Goal: Task Accomplishment & Management: Manage account settings

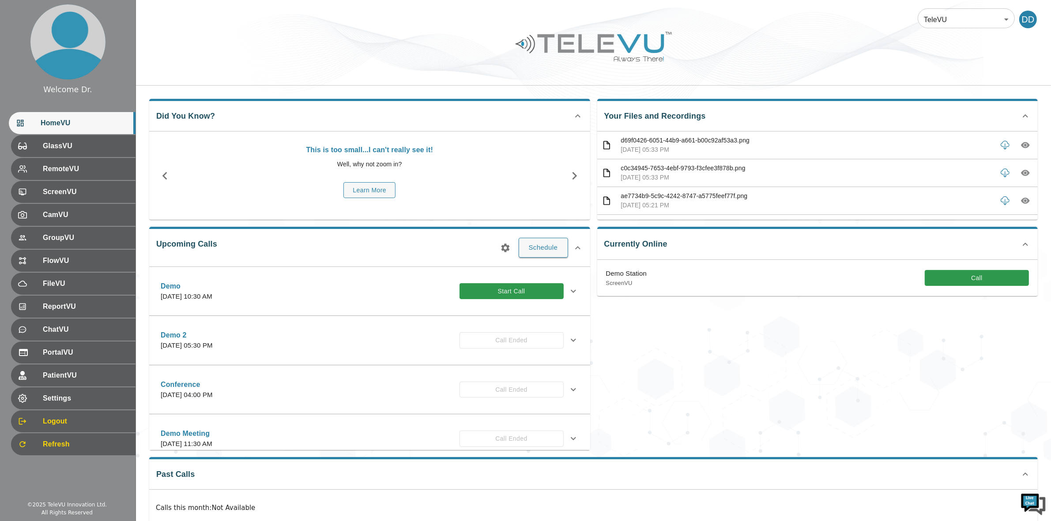
click at [952, 23] on body "Welcome Dr. HomeVU GlassVU RemoteVU ScreenVU CamVU GroupVU FlowVU FileVU Report…" at bounding box center [525, 286] width 1051 height 573
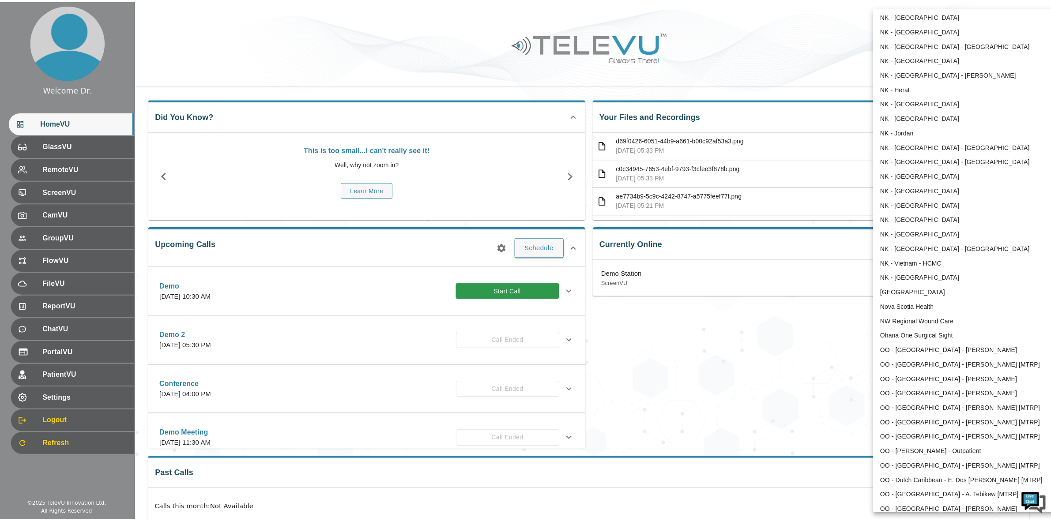
scroll to position [566, 0]
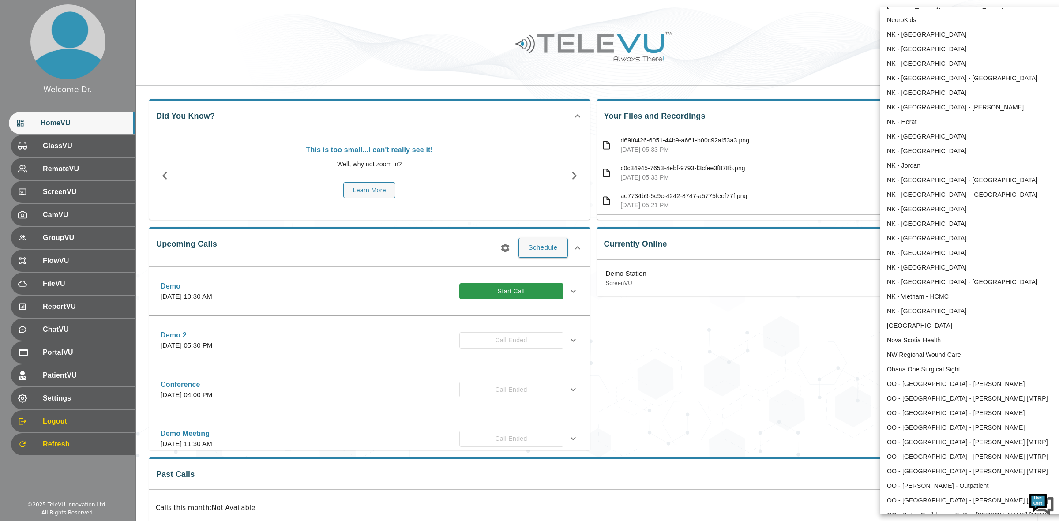
click at [927, 355] on li "NW Regional Wound Care" at bounding box center [971, 355] width 183 height 15
type input "121"
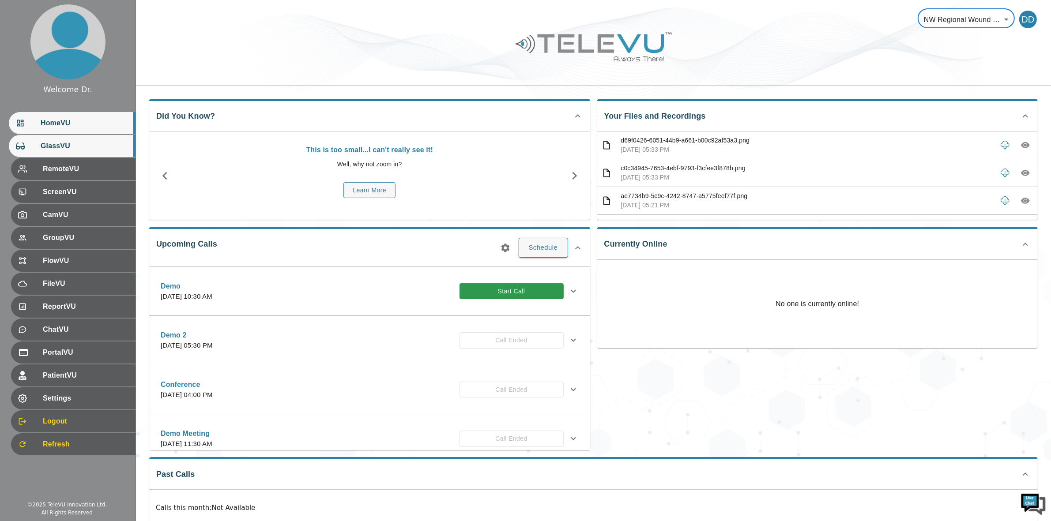
click at [61, 149] on span "GlassVU" at bounding box center [85, 146] width 88 height 11
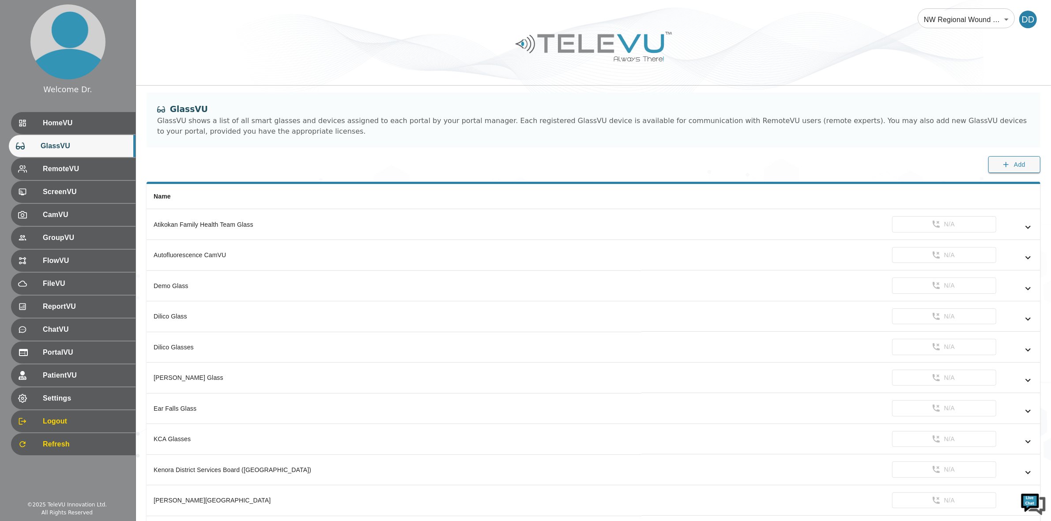
click at [55, 145] on span "GlassVU" at bounding box center [85, 146] width 88 height 11
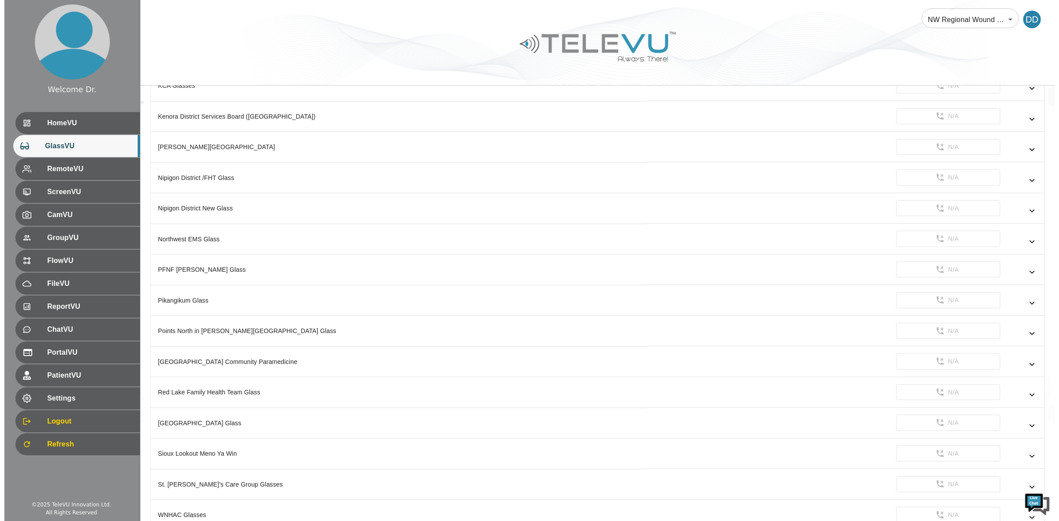
scroll to position [403, 0]
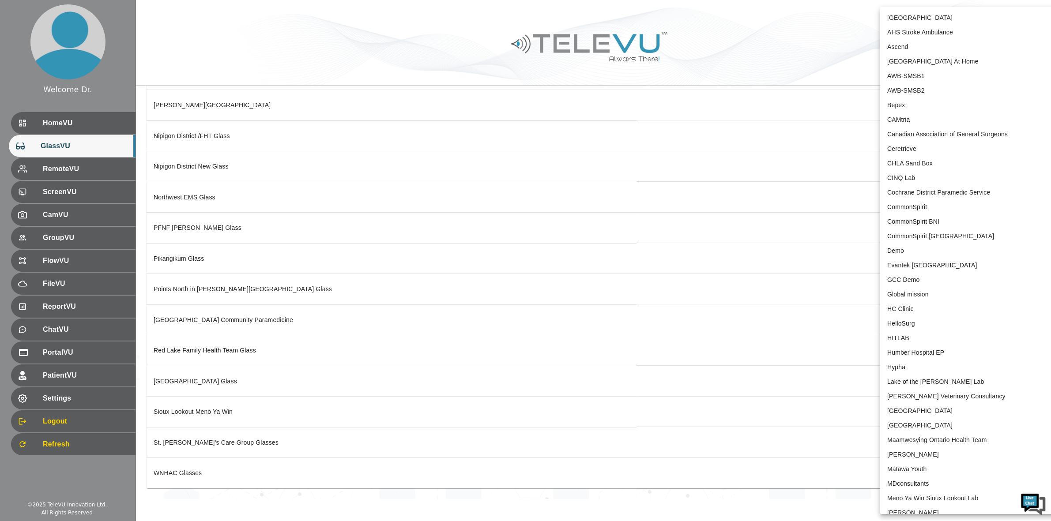
click at [956, 22] on body "Welcome Dr. HomeVU GlassVU RemoteVU ScreenVU CamVU GroupVU FlowVU FileVU Report…" at bounding box center [525, 52] width 1051 height 895
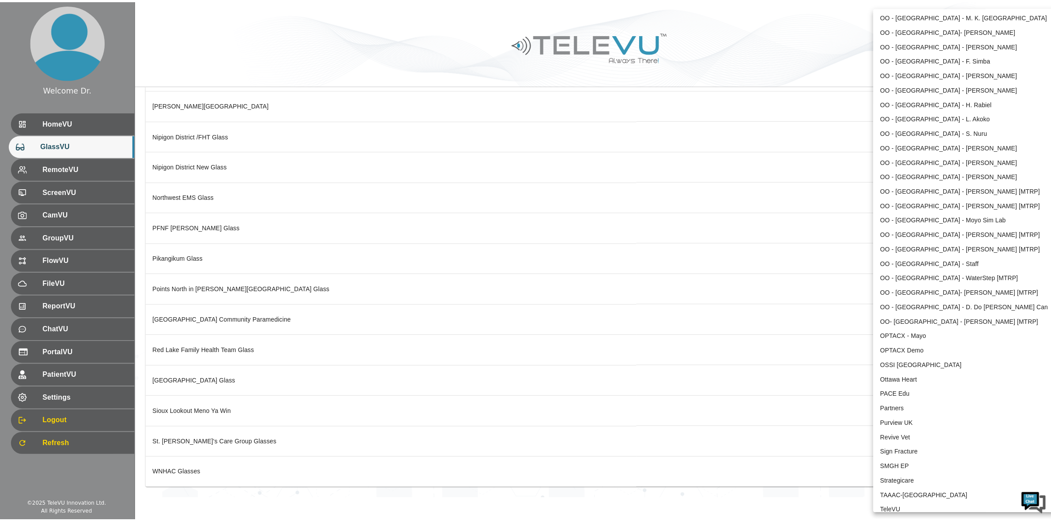
scroll to position [1669, 0]
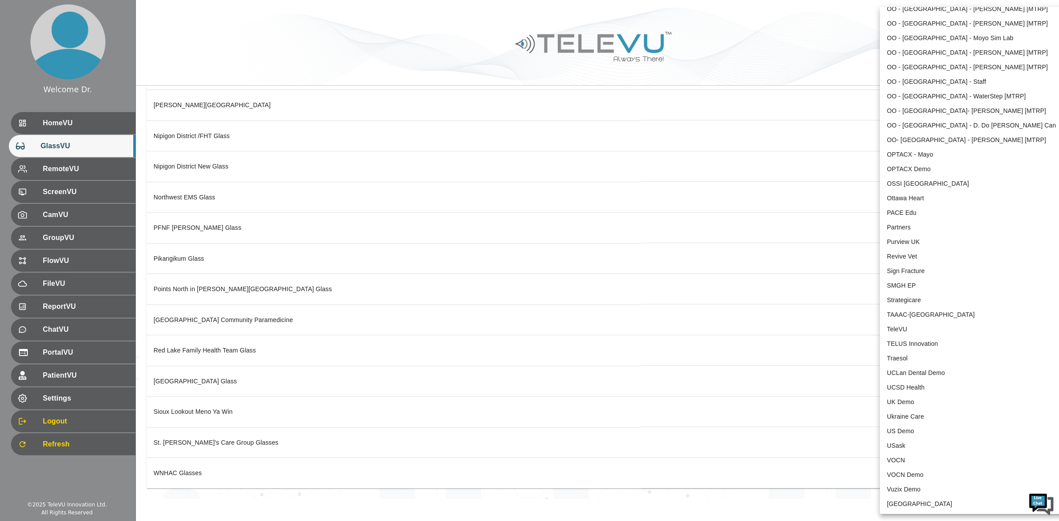
click at [932, 325] on li "TeleVU" at bounding box center [971, 329] width 183 height 15
type input "1"
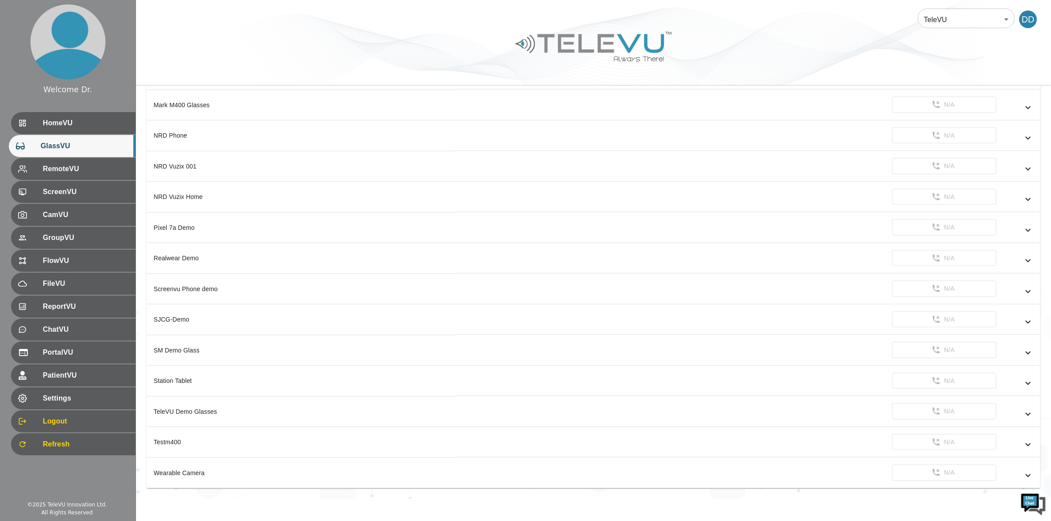
scroll to position [930, 0]
click at [1030, 319] on icon "simple table" at bounding box center [1028, 322] width 11 height 11
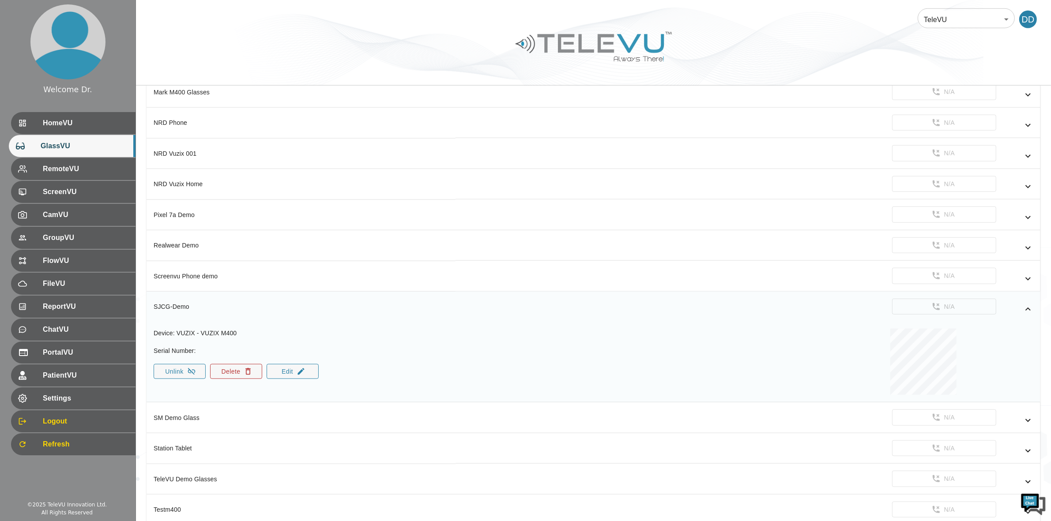
click at [234, 379] on button "Delete" at bounding box center [236, 371] width 52 height 15
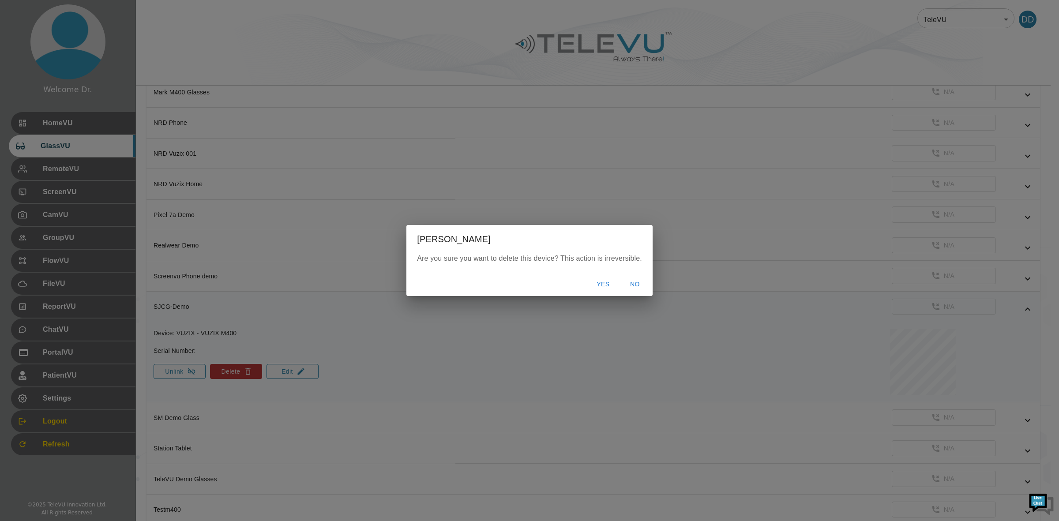
click at [603, 281] on button "Yes" at bounding box center [603, 284] width 28 height 16
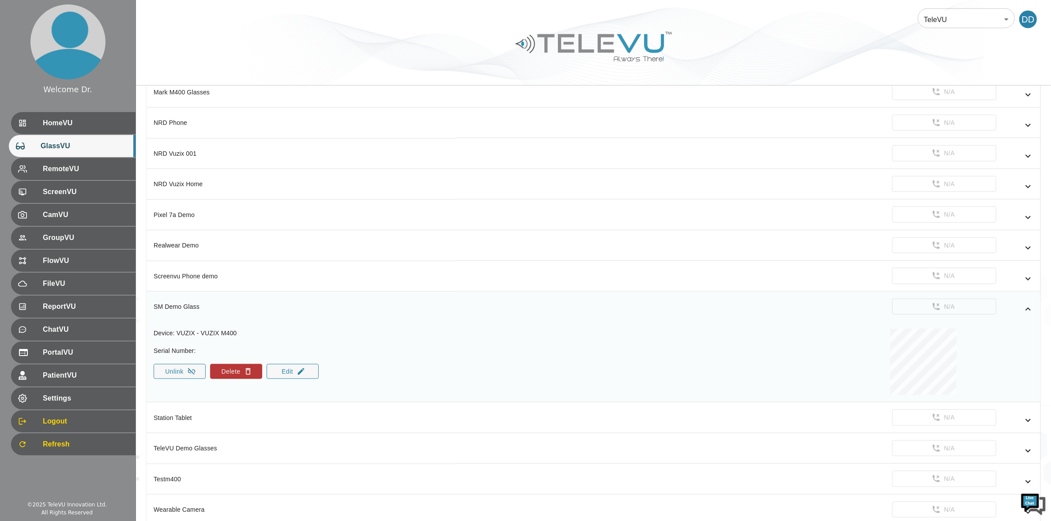
scroll to position [0, 0]
click at [62, 126] on span "HomeVU" at bounding box center [85, 123] width 88 height 11
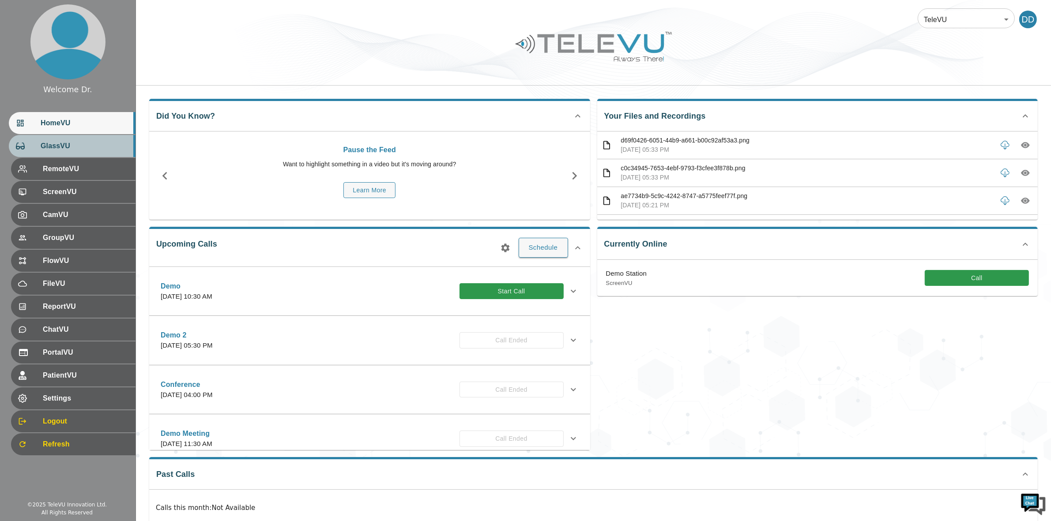
click at [63, 150] on span "GlassVU" at bounding box center [85, 146] width 88 height 11
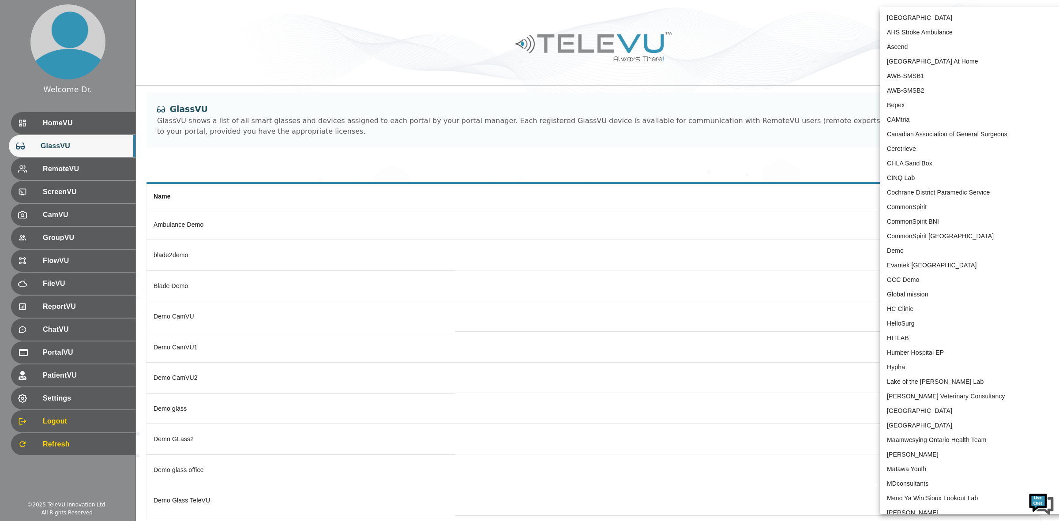
scroll to position [1669, 0]
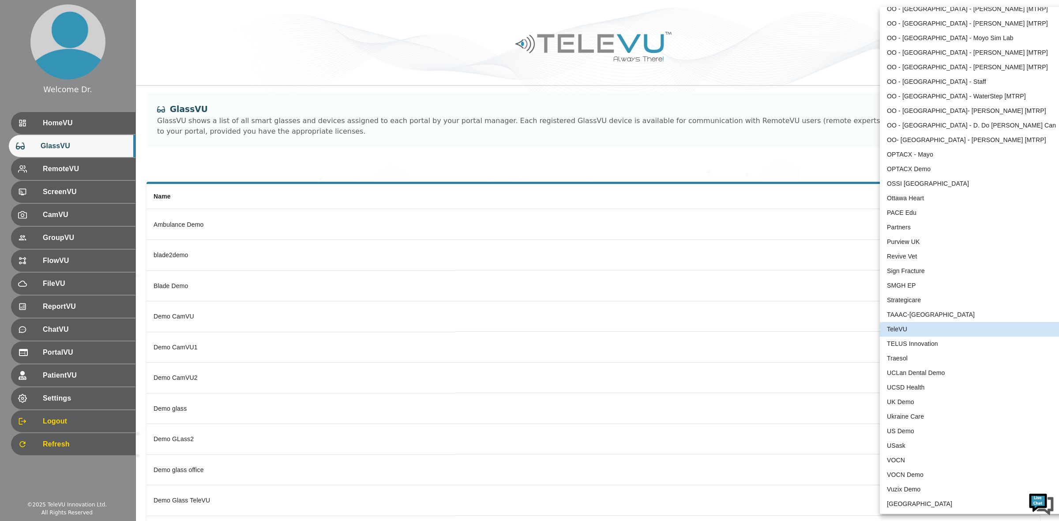
click at [925, 168] on li "OPTACX Demo" at bounding box center [971, 169] width 183 height 15
type input "186"
